Goal: Task Accomplishment & Management: Use online tool/utility

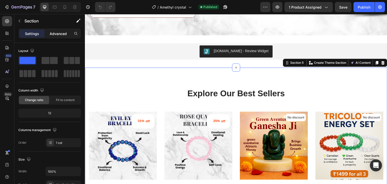
click at [59, 33] on p "Advanced" at bounding box center [58, 33] width 17 height 5
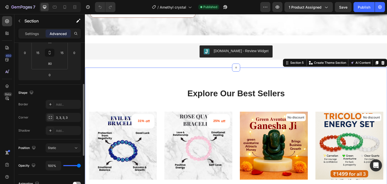
scroll to position [88, 0]
type input "8%"
type input "8"
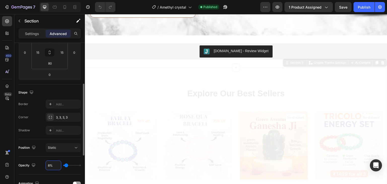
type input "80%"
type input "80"
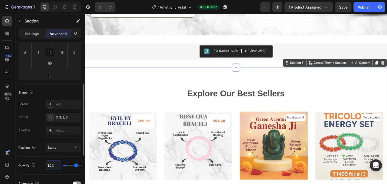
type input "8%"
type input "8"
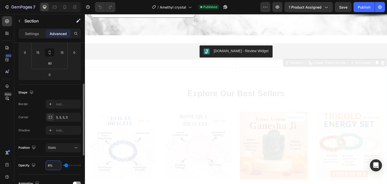
type input "%"
type input "100"
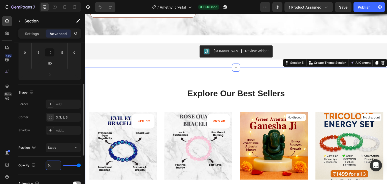
type input "9%"
type input "9"
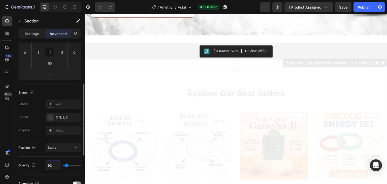
type input "90%"
type input "90"
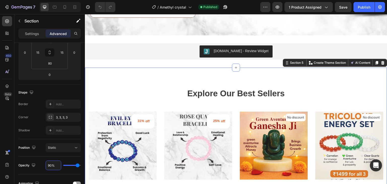
scroll to position [851, 0]
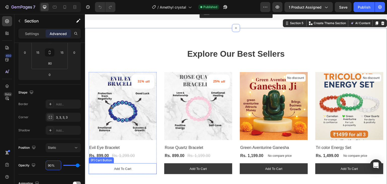
click at [103, 163] on button "Add to cart" at bounding box center [123, 168] width 68 height 11
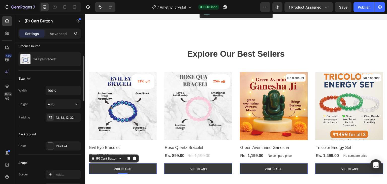
scroll to position [42, 0]
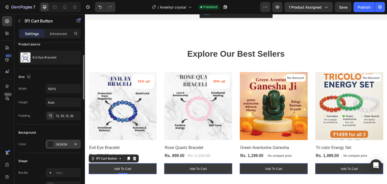
click at [51, 142] on div at bounding box center [50, 144] width 7 height 7
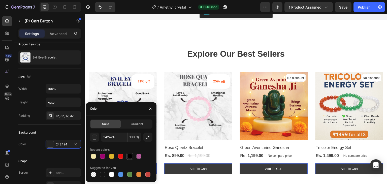
click at [128, 157] on div at bounding box center [129, 156] width 5 height 5
type input "000000"
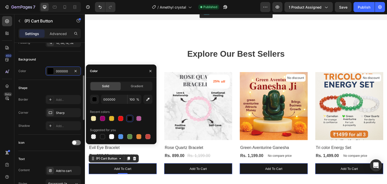
scroll to position [115, 0]
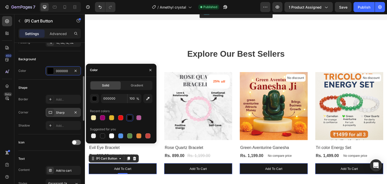
click at [63, 110] on div "Sharp" at bounding box center [63, 112] width 15 height 5
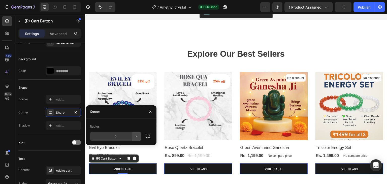
click at [136, 136] on icon "button" at bounding box center [137, 136] width 2 height 1
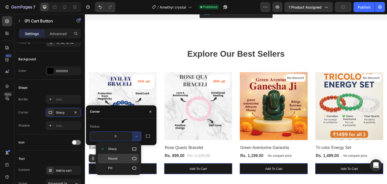
click at [131, 158] on p "Round" at bounding box center [122, 158] width 29 height 5
type input "8"
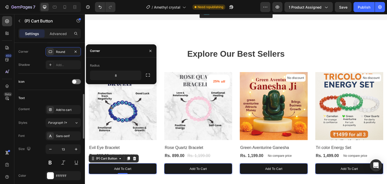
scroll to position [176, 0]
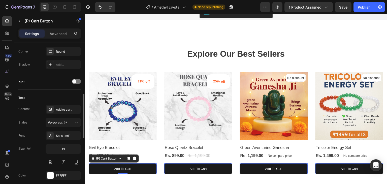
click at [36, 113] on div "Content Add to cart Styles Paragraph 1* Font Sans-serif Size 13 Color FFFFFF Sh…" at bounding box center [49, 149] width 62 height 88
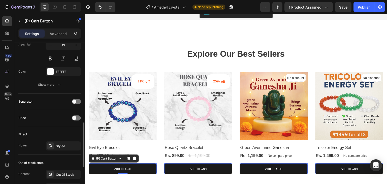
scroll to position [279, 0]
click at [60, 148] on div "Styled" at bounding box center [63, 147] width 15 height 5
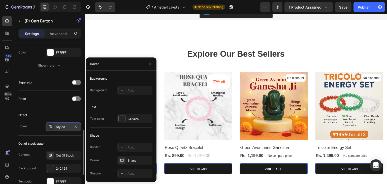
scroll to position [300, 0]
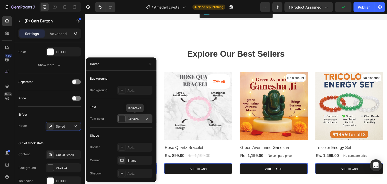
click at [123, 118] on div at bounding box center [122, 118] width 7 height 7
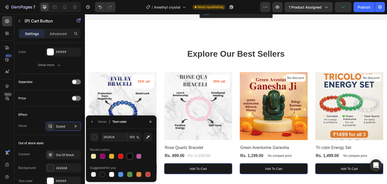
click at [132, 156] on div at bounding box center [129, 156] width 5 height 5
type input "000000"
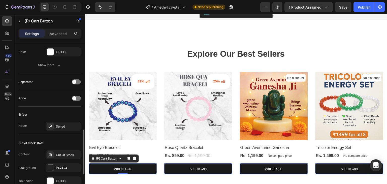
click at [41, 137] on div "Out of stock state Content Out Of Stock Background 242424 Text color FFFFFF Sho…" at bounding box center [49, 169] width 62 height 68
click at [58, 125] on div "Styled" at bounding box center [63, 126] width 15 height 5
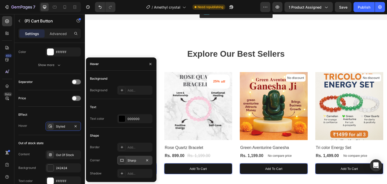
click at [131, 160] on div "Sharp" at bounding box center [134, 160] width 15 height 5
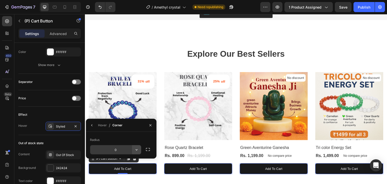
click at [134, 148] on icon "button" at bounding box center [136, 149] width 5 height 5
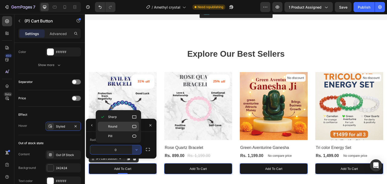
click at [126, 127] on p "Round" at bounding box center [122, 126] width 29 height 5
type input "8"
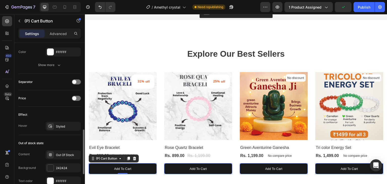
click at [54, 140] on div "Out of stock state" at bounding box center [49, 143] width 62 height 8
click at [62, 125] on div "Styled" at bounding box center [63, 126] width 15 height 5
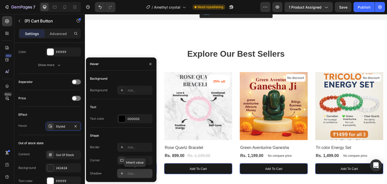
click at [120, 173] on icon at bounding box center [122, 173] width 4 height 4
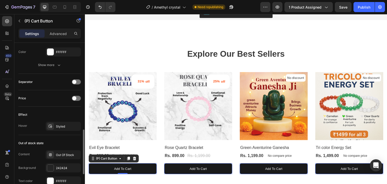
click at [52, 135] on div "Out of stock state Content Out Of Stock Background 242424 Text color FFFFFF Sho…" at bounding box center [49, 169] width 62 height 68
click at [62, 122] on div "Styled" at bounding box center [63, 126] width 35 height 9
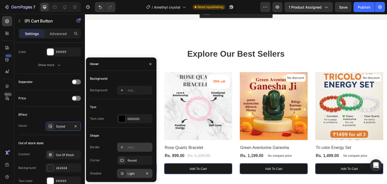
click at [127, 146] on div "Add..." at bounding box center [134, 147] width 35 height 9
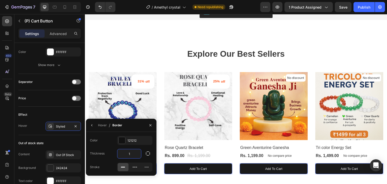
click at [132, 153] on input "1" at bounding box center [129, 153] width 24 height 9
type input "3"
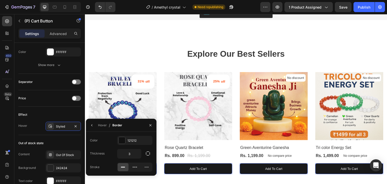
click at [109, 148] on div "Color 121212 Thickness 3 Stroke" at bounding box center [121, 154] width 71 height 36
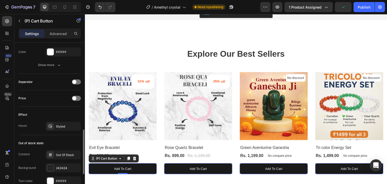
click at [38, 114] on div "Effect" at bounding box center [49, 115] width 62 height 8
click at [364, 6] on div "Publish" at bounding box center [364, 7] width 13 height 5
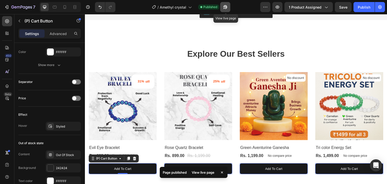
click at [225, 8] on icon "button" at bounding box center [223, 8] width 1 height 1
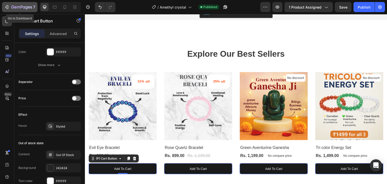
click at [5, 4] on div "7" at bounding box center [19, 7] width 31 height 6
